Goal: Find specific page/section: Find specific page/section

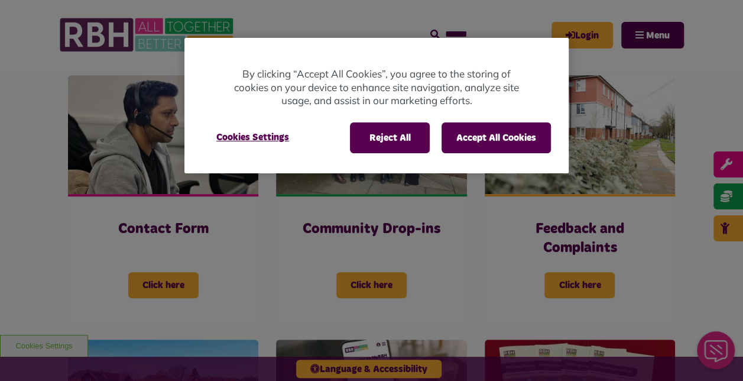
scroll to position [260, 0]
click at [407, 135] on button "Reject All" at bounding box center [390, 137] width 80 height 31
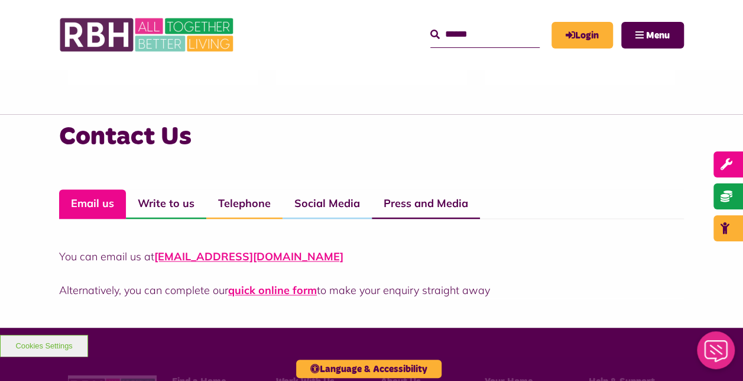
scroll to position [786, 0]
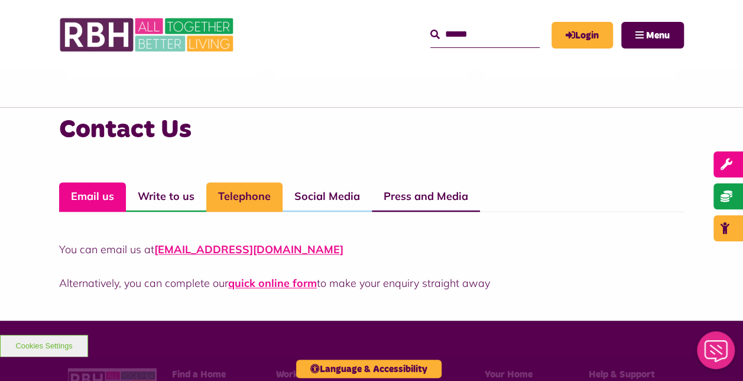
click at [259, 206] on link "Telephone" at bounding box center [244, 197] width 76 height 30
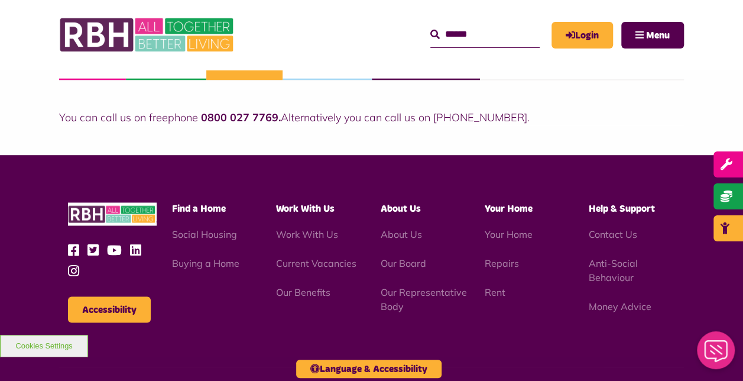
scroll to position [919, 0]
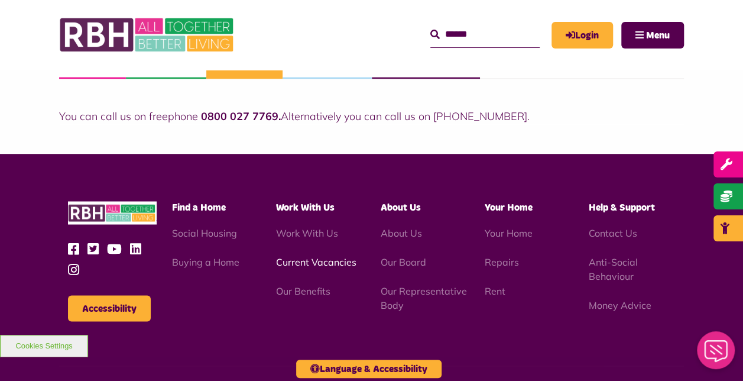
click at [325, 261] on link "Current Vacancies" at bounding box center [316, 261] width 80 height 12
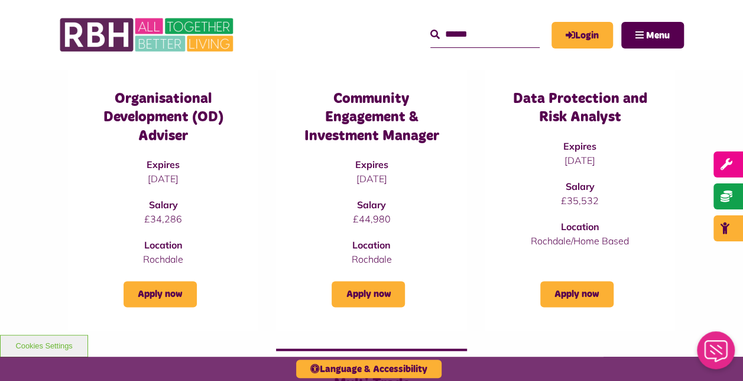
scroll to position [707, 0]
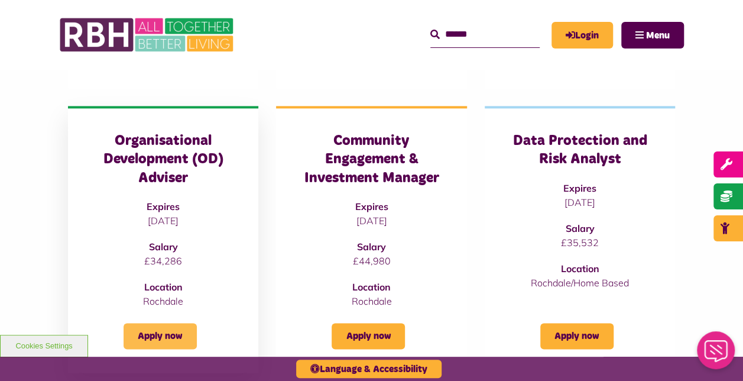
click at [190, 330] on link "Apply now" at bounding box center [159, 336] width 73 height 26
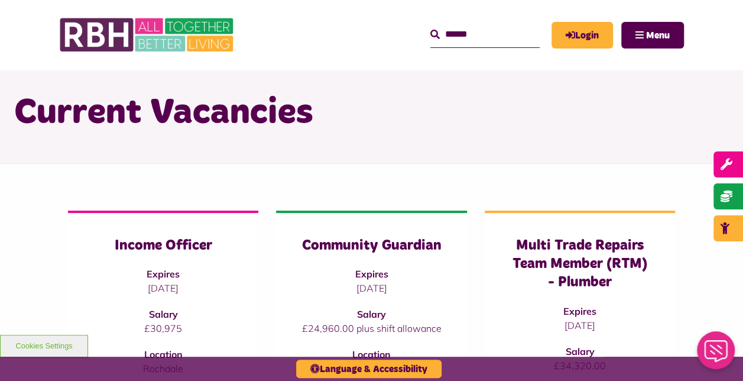
scroll to position [34, 0]
